Goal: Task Accomplishment & Management: Manage account settings

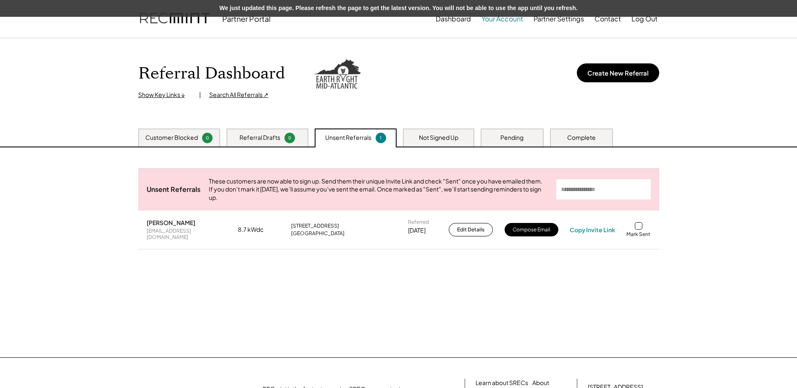
click at [493, 20] on button "Your Account" at bounding box center [503, 19] width 42 height 17
